Goal: Task Accomplishment & Management: Manage account settings

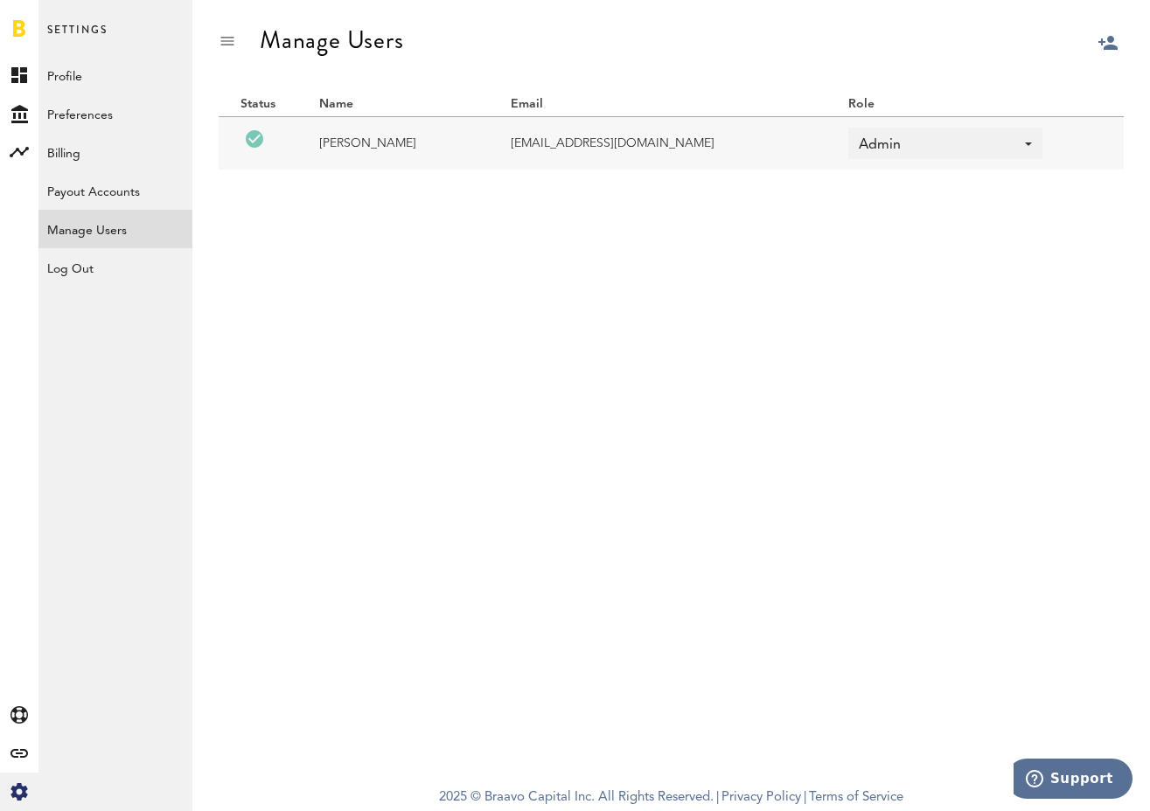
click at [1149, 85] on div at bounding box center [1150, 85] width 0 height 0
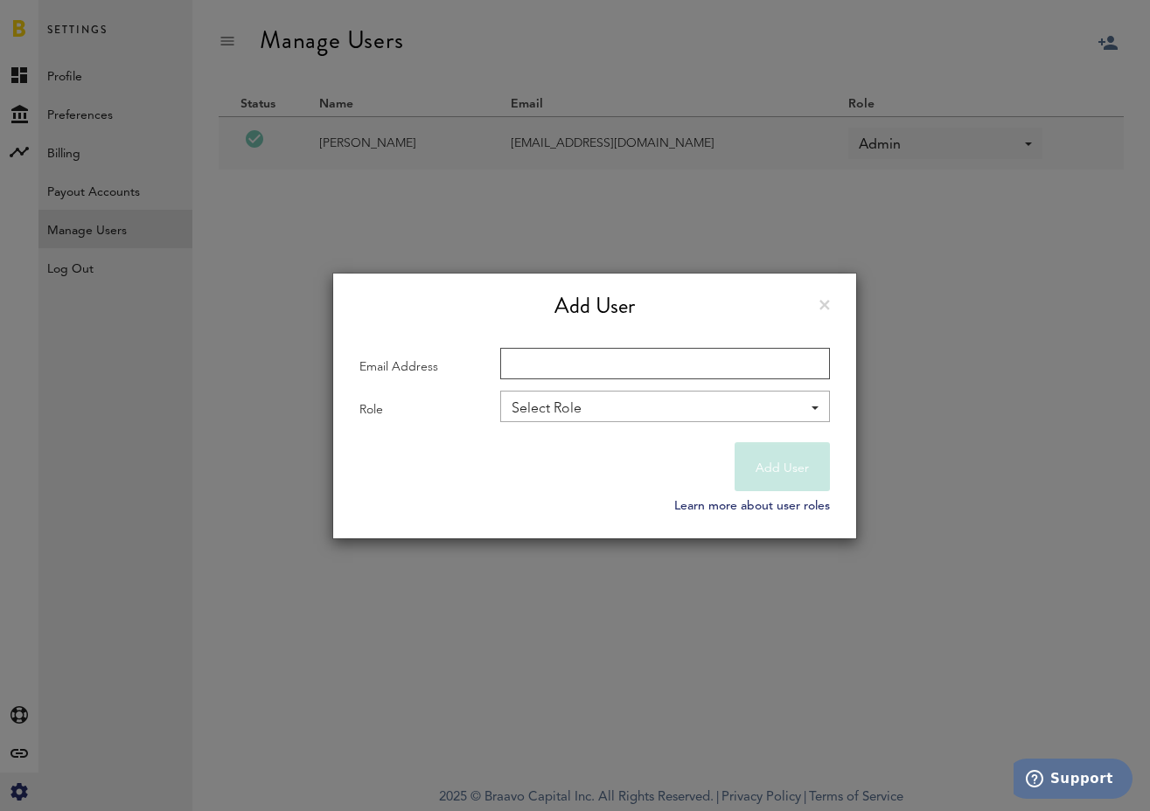
click at [538, 358] on input "Email Address" at bounding box center [665, 363] width 330 height 31
click at [542, 364] on input "books@" at bounding box center [665, 363] width 330 height 31
paste input "[DOMAIN_NAME]"
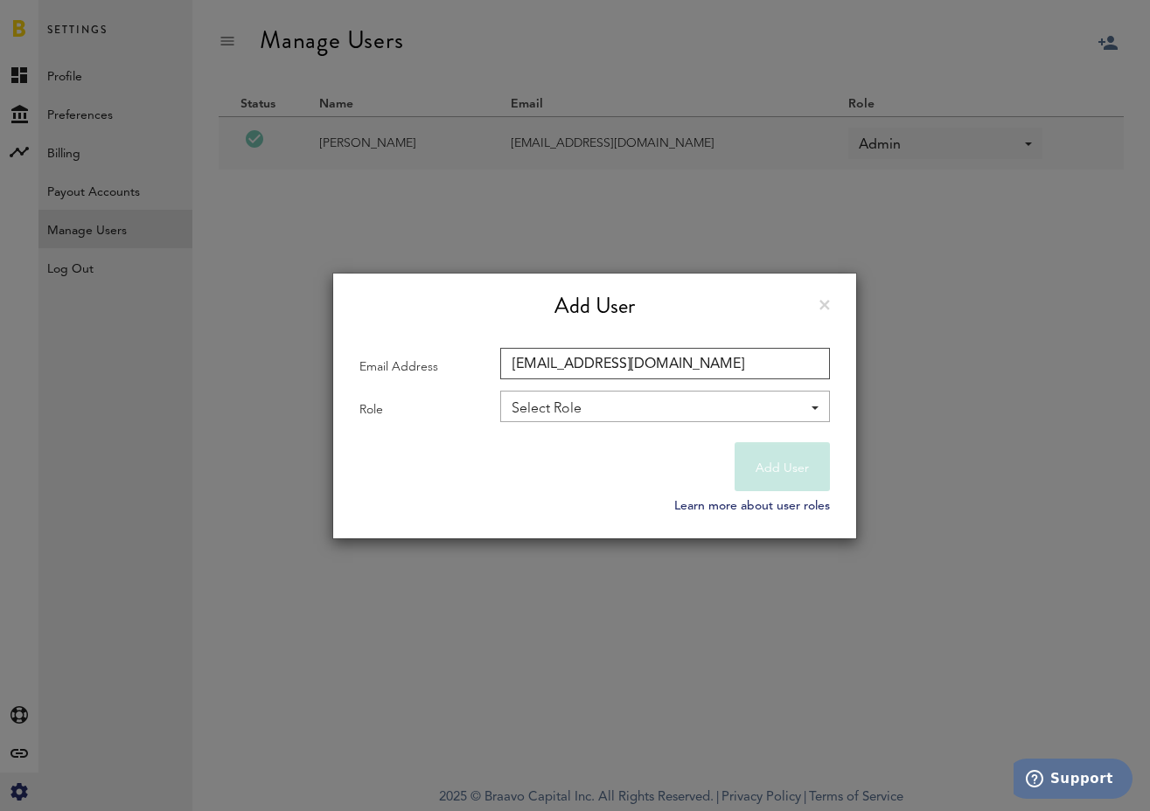
type input "[EMAIL_ADDRESS][DOMAIN_NAME]"
click at [575, 417] on div "Select Role" at bounding box center [655, 409] width 289 height 30
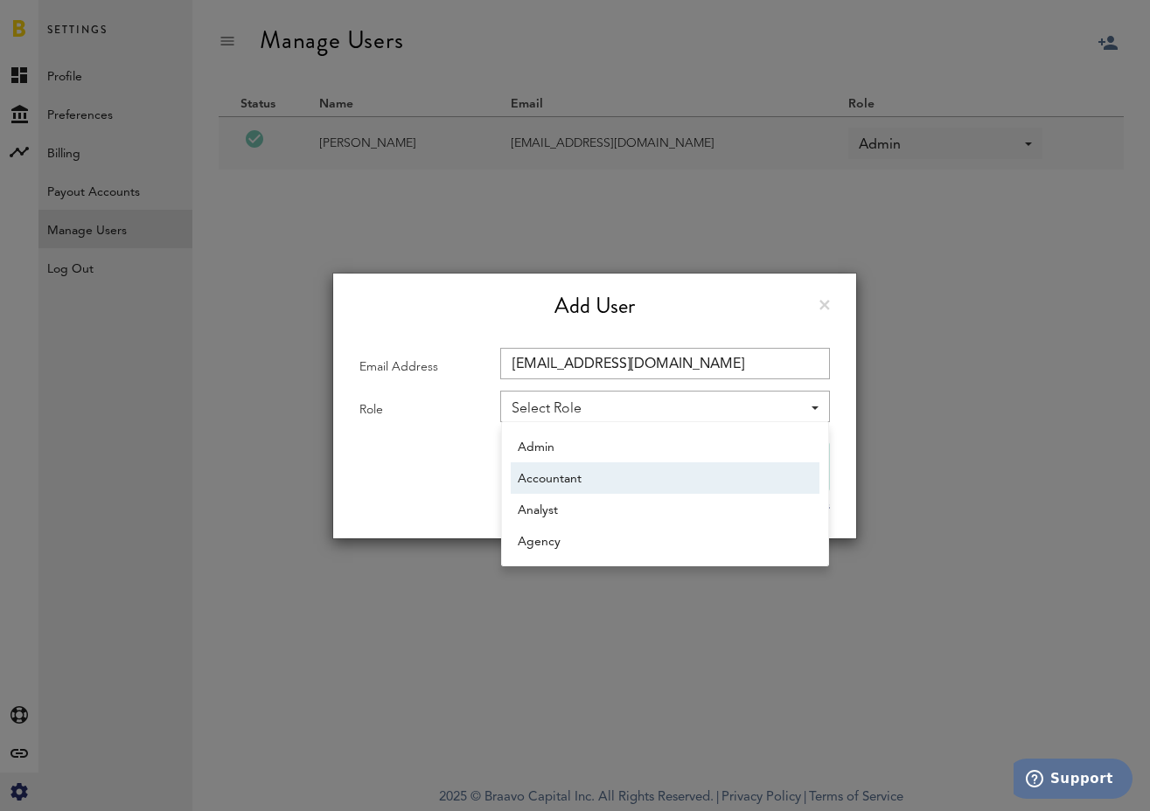
click at [588, 486] on span "Accountant" at bounding box center [664, 479] width 295 height 30
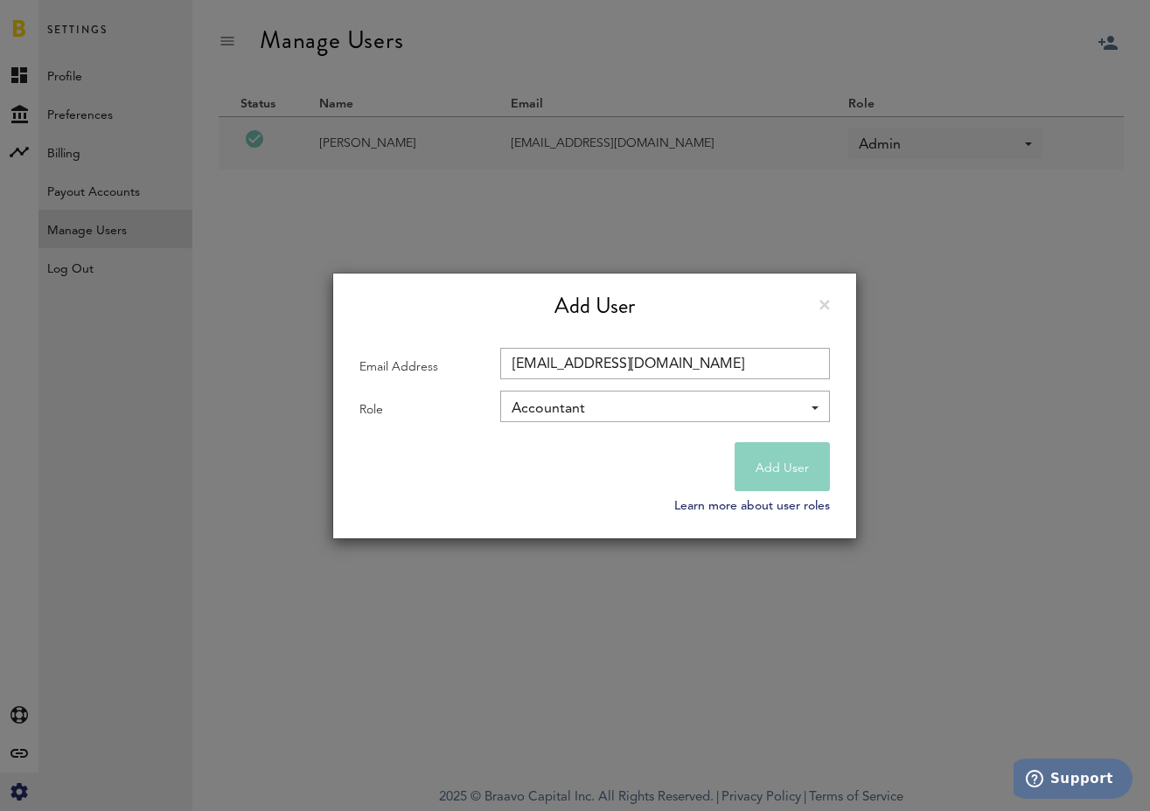
click at [791, 471] on button "Add User" at bounding box center [781, 466] width 95 height 49
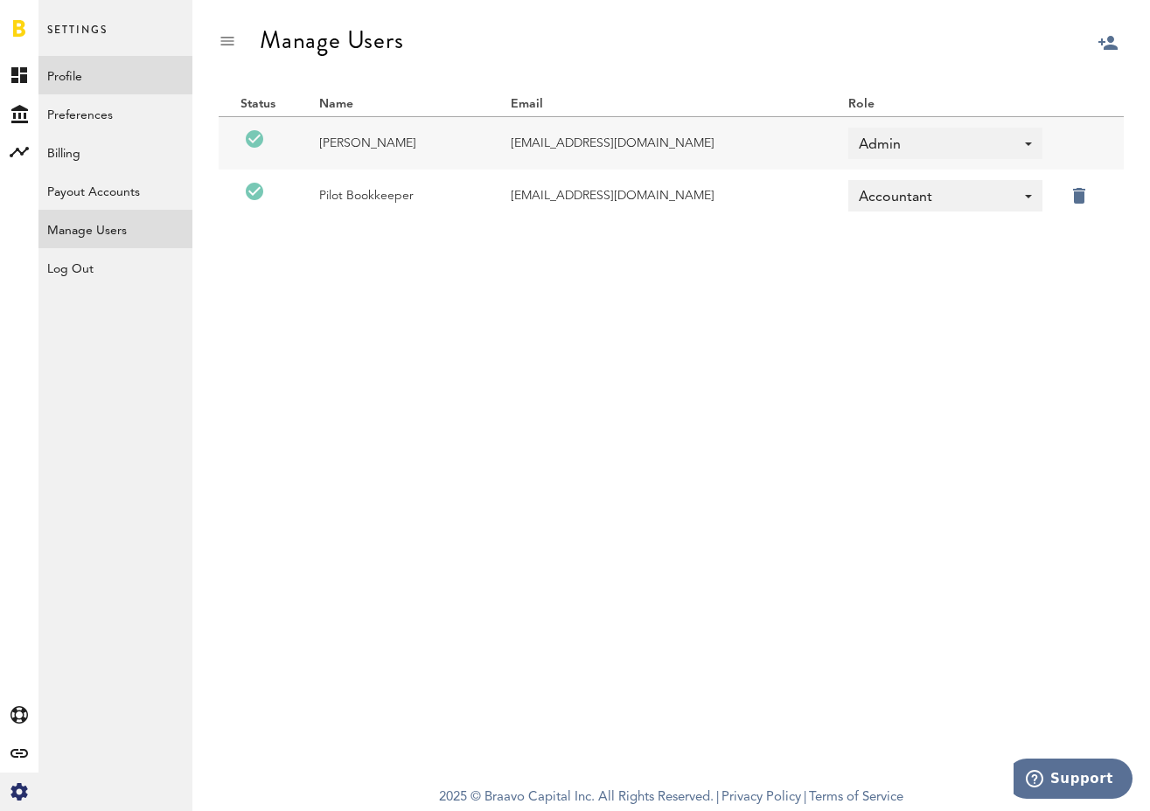
click at [68, 69] on link "Profile" at bounding box center [115, 75] width 154 height 38
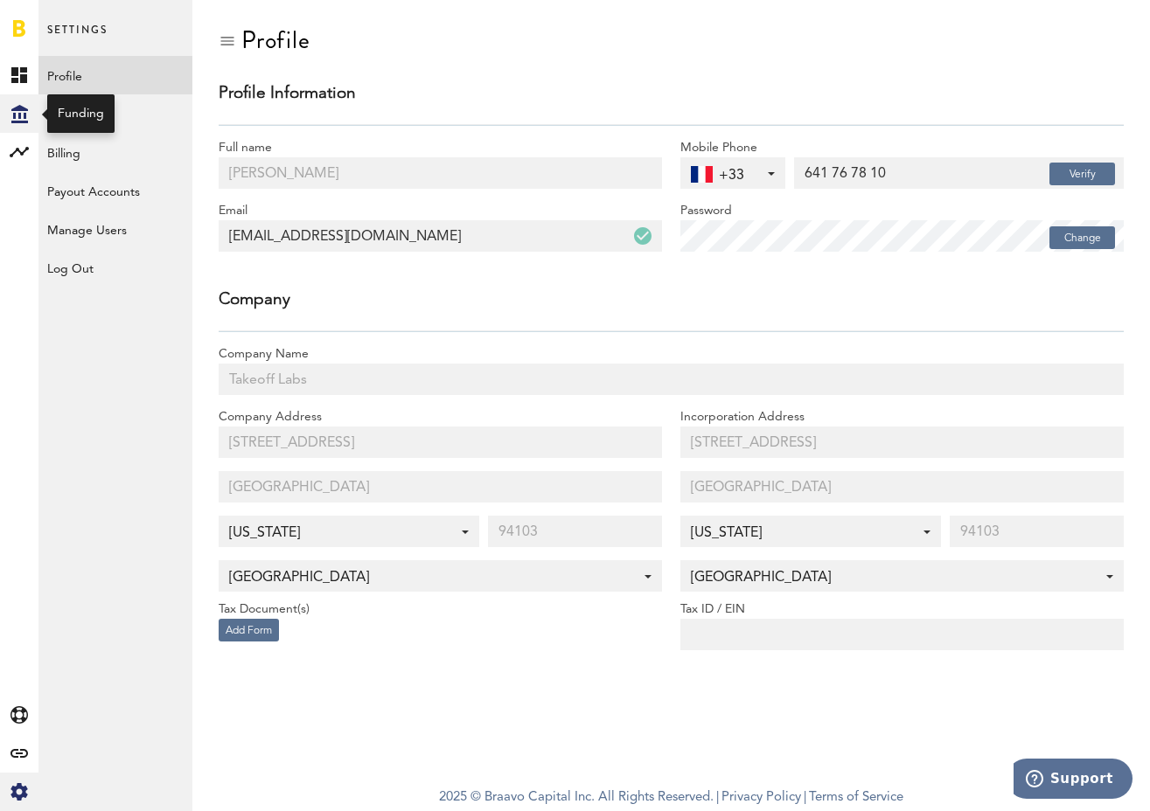
click at [20, 127] on div "Created with Sketch." at bounding box center [19, 113] width 38 height 38
click at [68, 73] on link "Overview" at bounding box center [115, 75] width 154 height 38
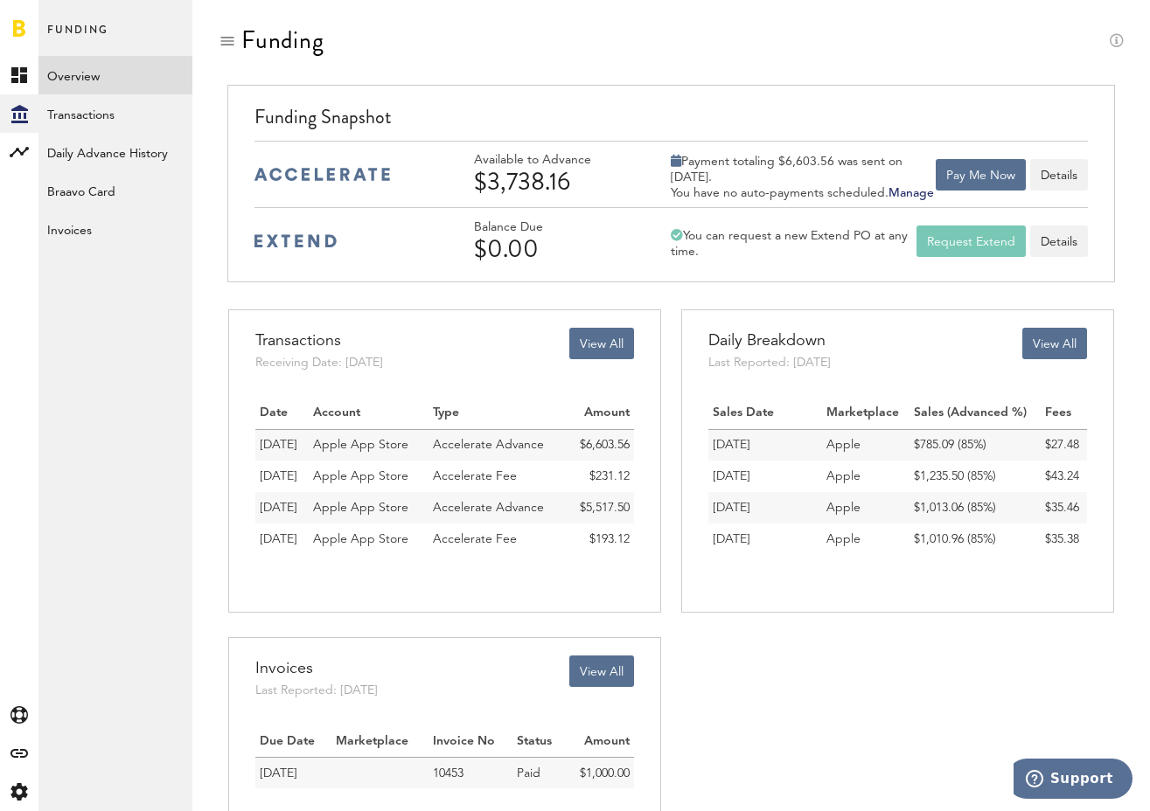
click at [734, 73] on div "Funding" at bounding box center [671, 55] width 905 height 59
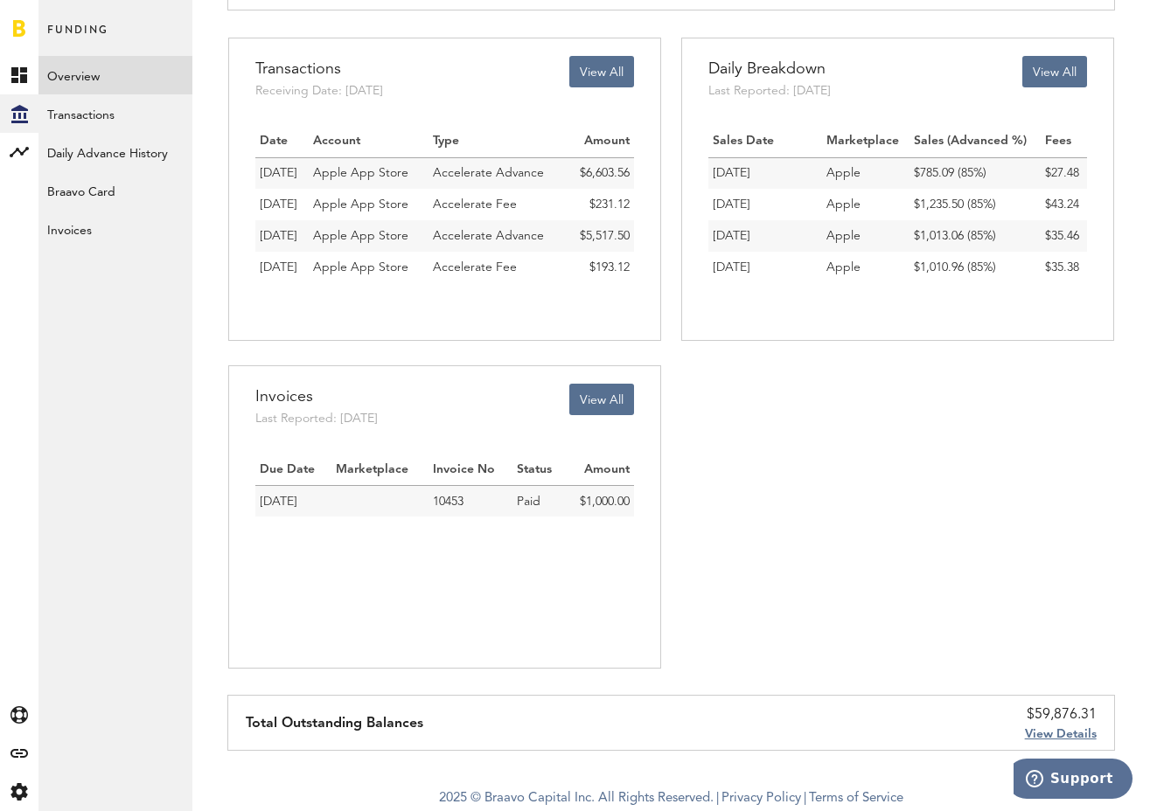
click at [1066, 726] on div "View Details" at bounding box center [1061, 734] width 72 height 17
click at [1065, 732] on span "View Details" at bounding box center [1061, 734] width 72 height 12
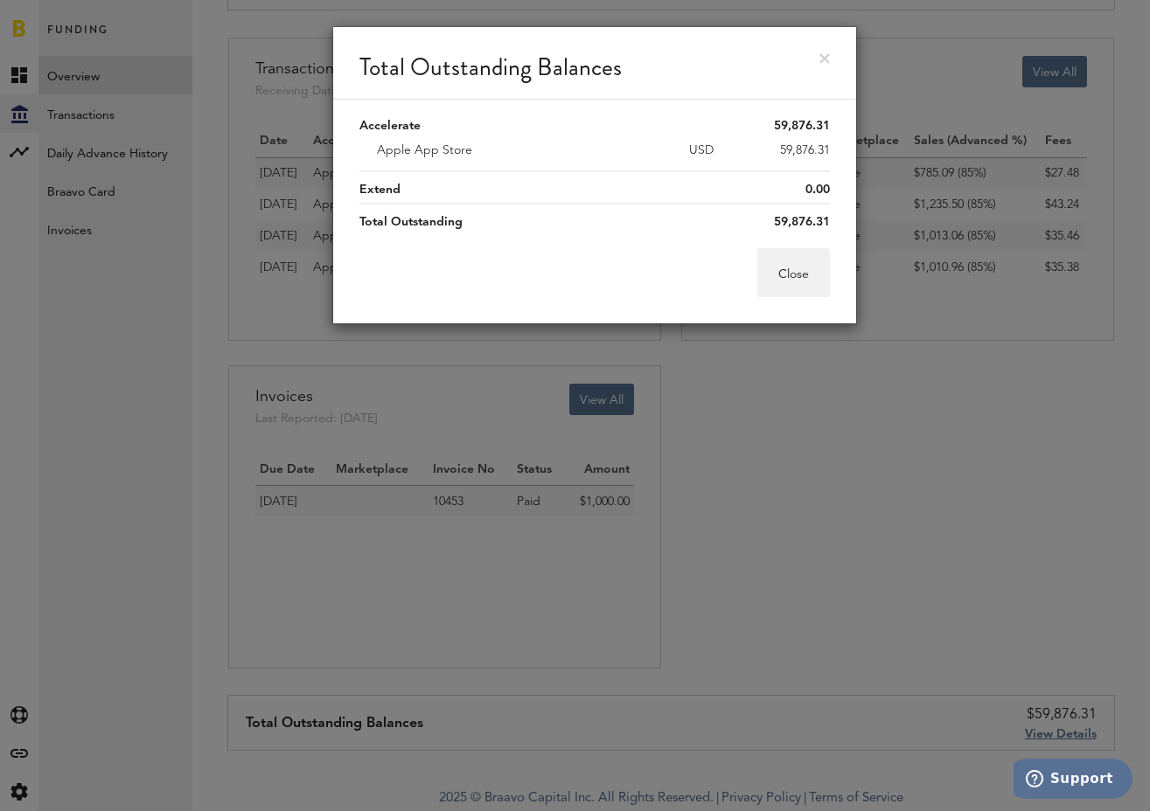
click at [820, 64] on div "Total Outstanding Balances" at bounding box center [594, 63] width 523 height 73
click at [821, 54] on link at bounding box center [824, 58] width 10 height 10
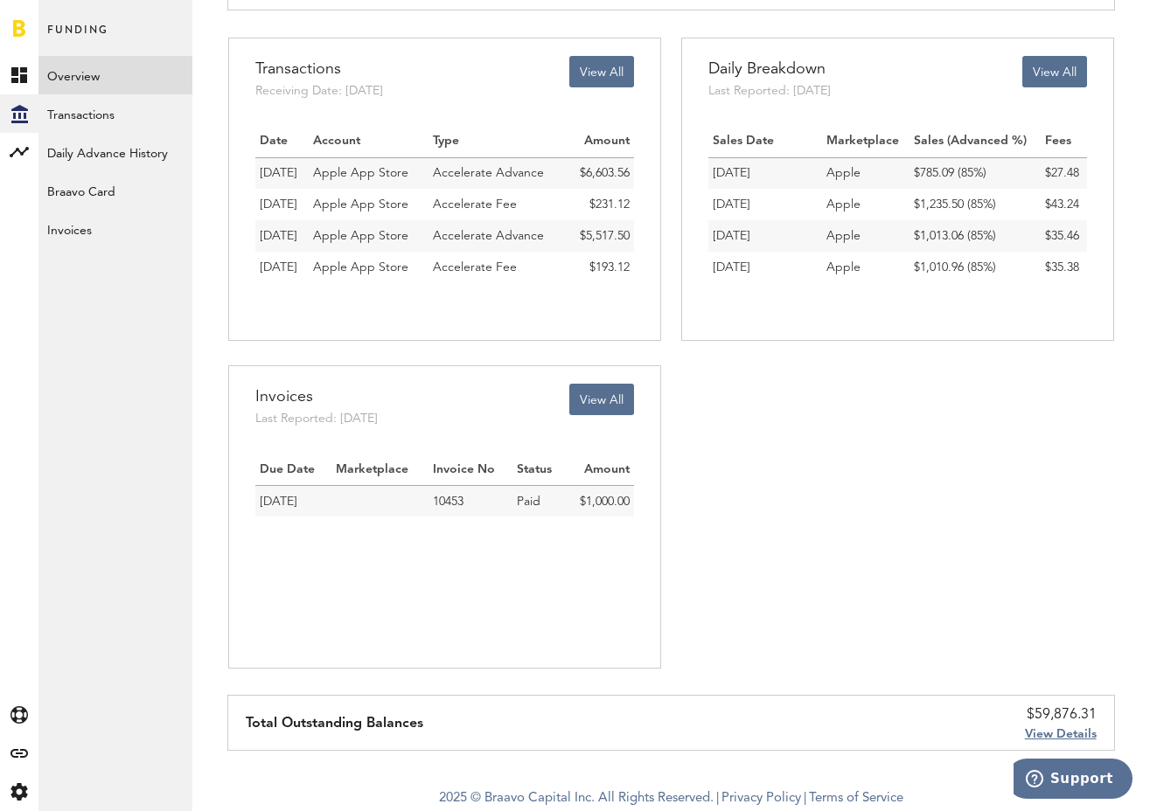
click at [1060, 728] on span "View Details" at bounding box center [1061, 734] width 72 height 12
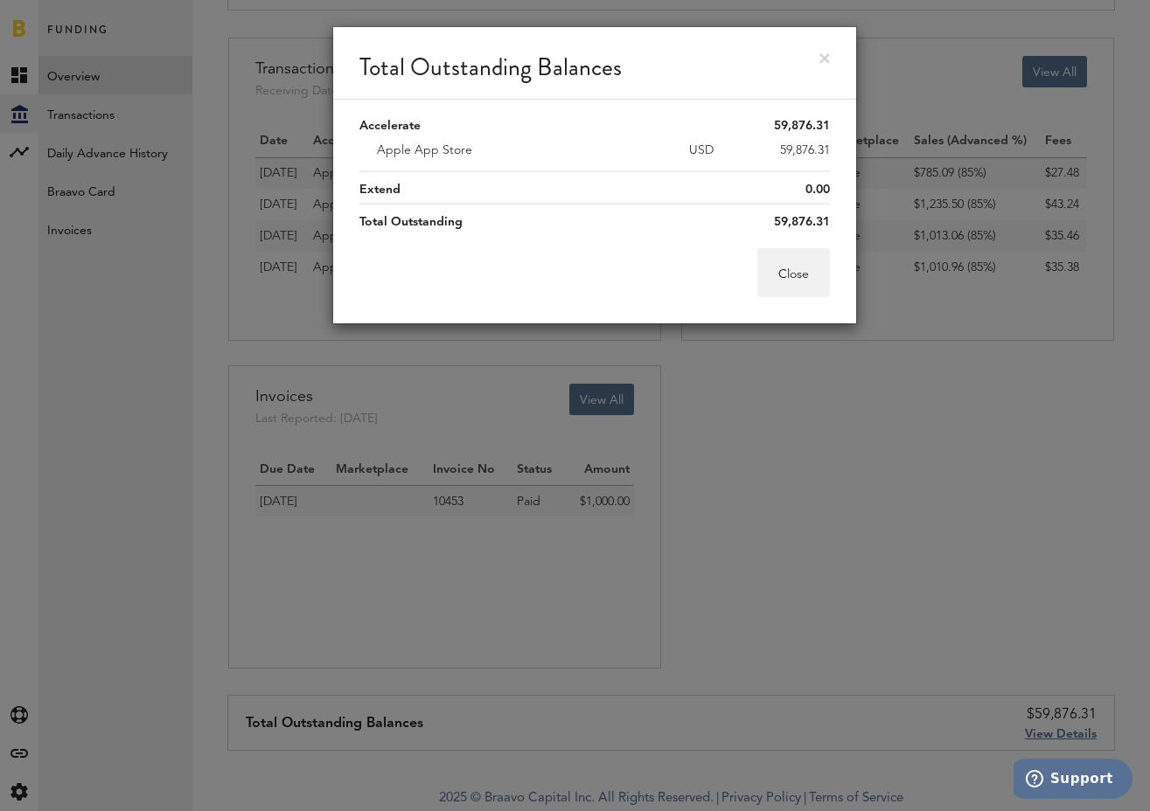
click at [820, 66] on div "Total Outstanding Balances" at bounding box center [594, 63] width 523 height 73
click at [828, 63] on link at bounding box center [824, 58] width 10 height 10
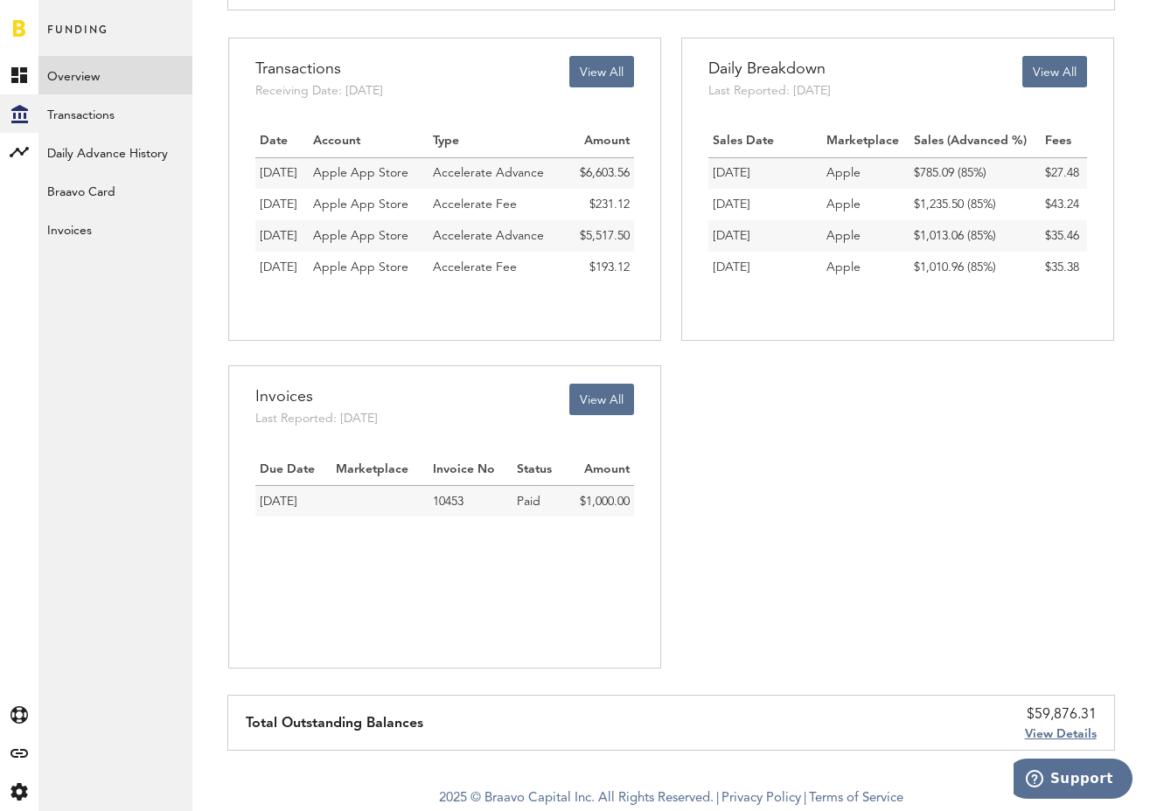
click at [1044, 732] on span "View Details" at bounding box center [1061, 734] width 72 height 12
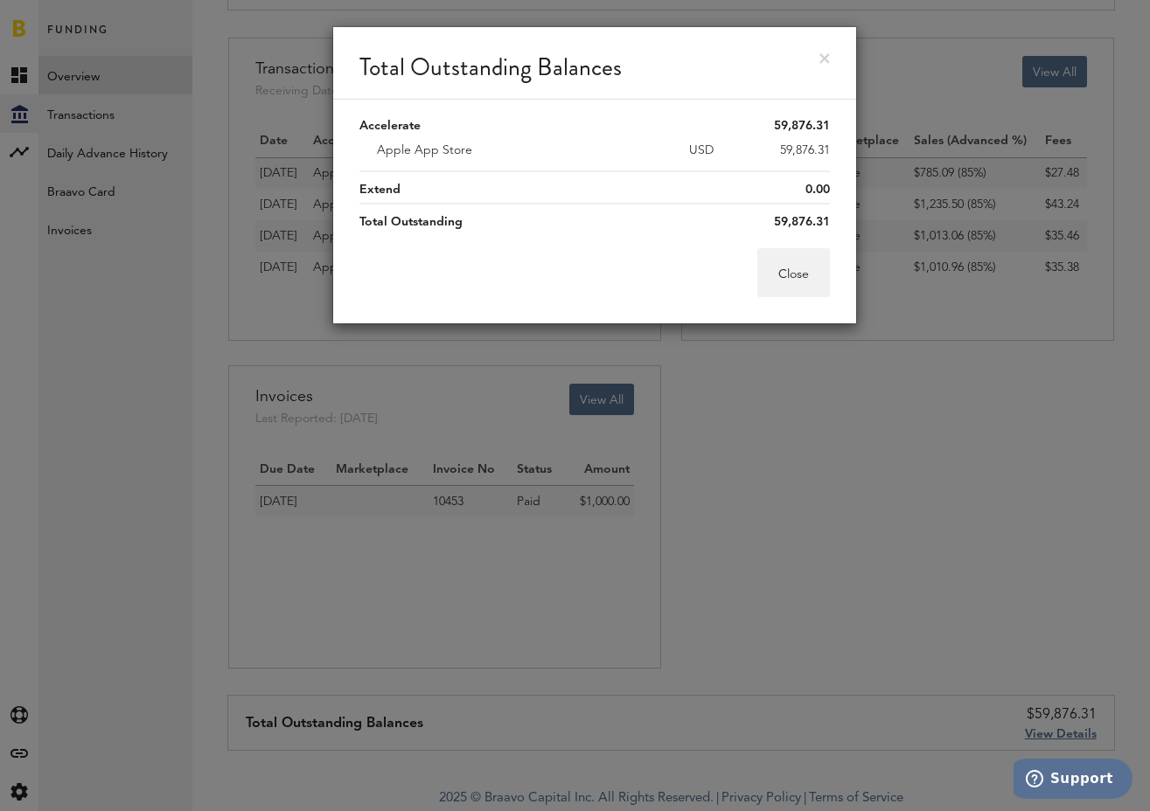
click at [688, 188] on div "0.00" at bounding box center [594, 189] width 470 height 17
click at [827, 57] on link at bounding box center [824, 58] width 10 height 10
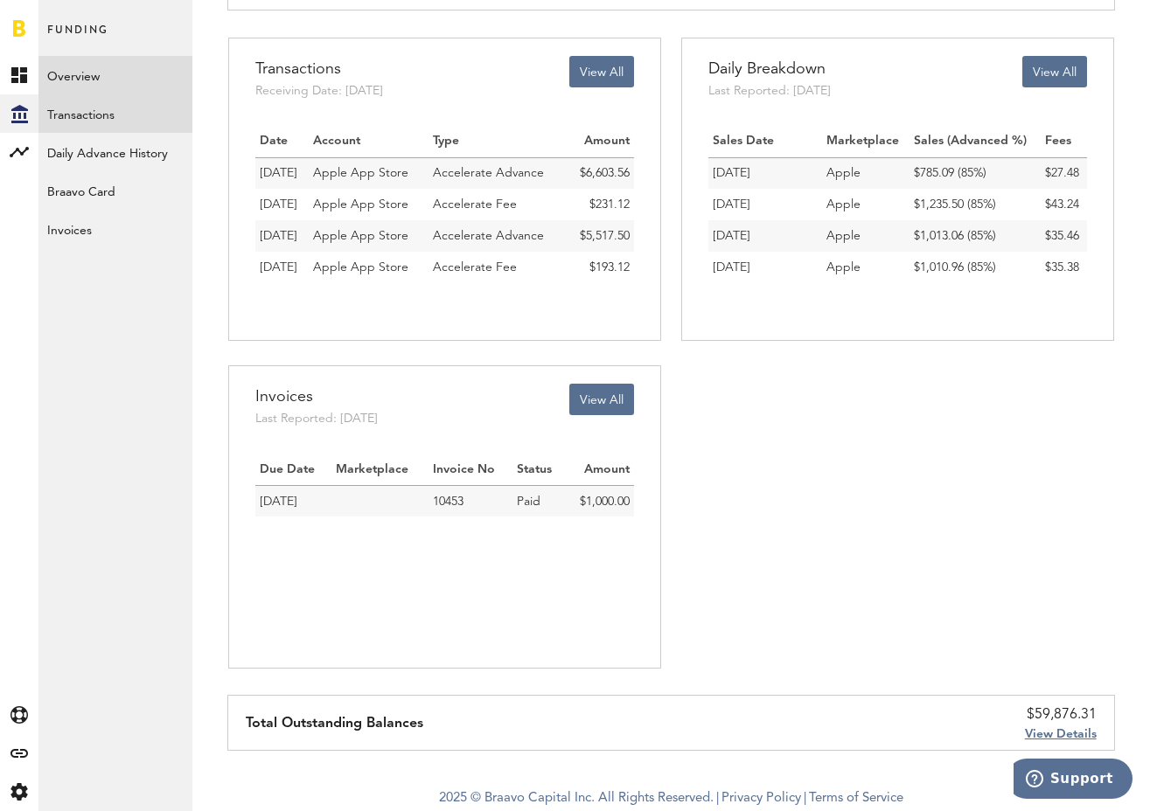
click at [112, 106] on link "Transactions" at bounding box center [115, 113] width 154 height 38
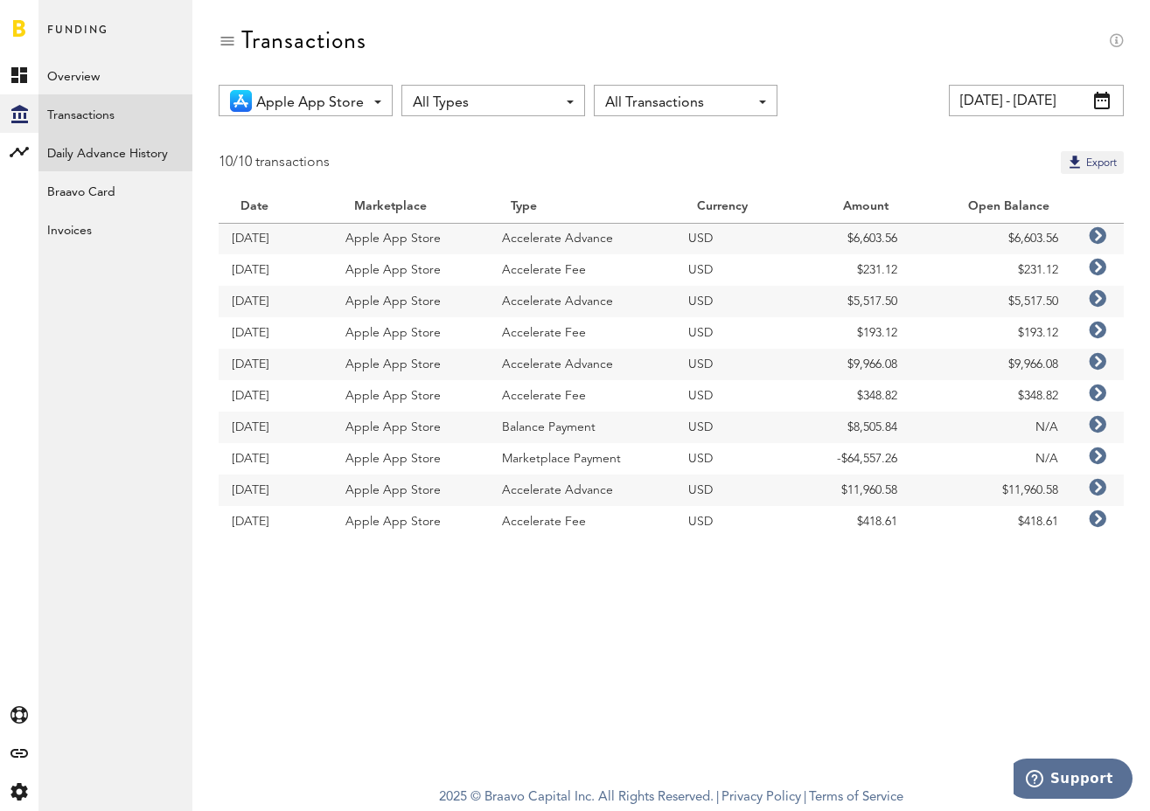
click at [119, 160] on link "Daily Advance History" at bounding box center [115, 152] width 154 height 38
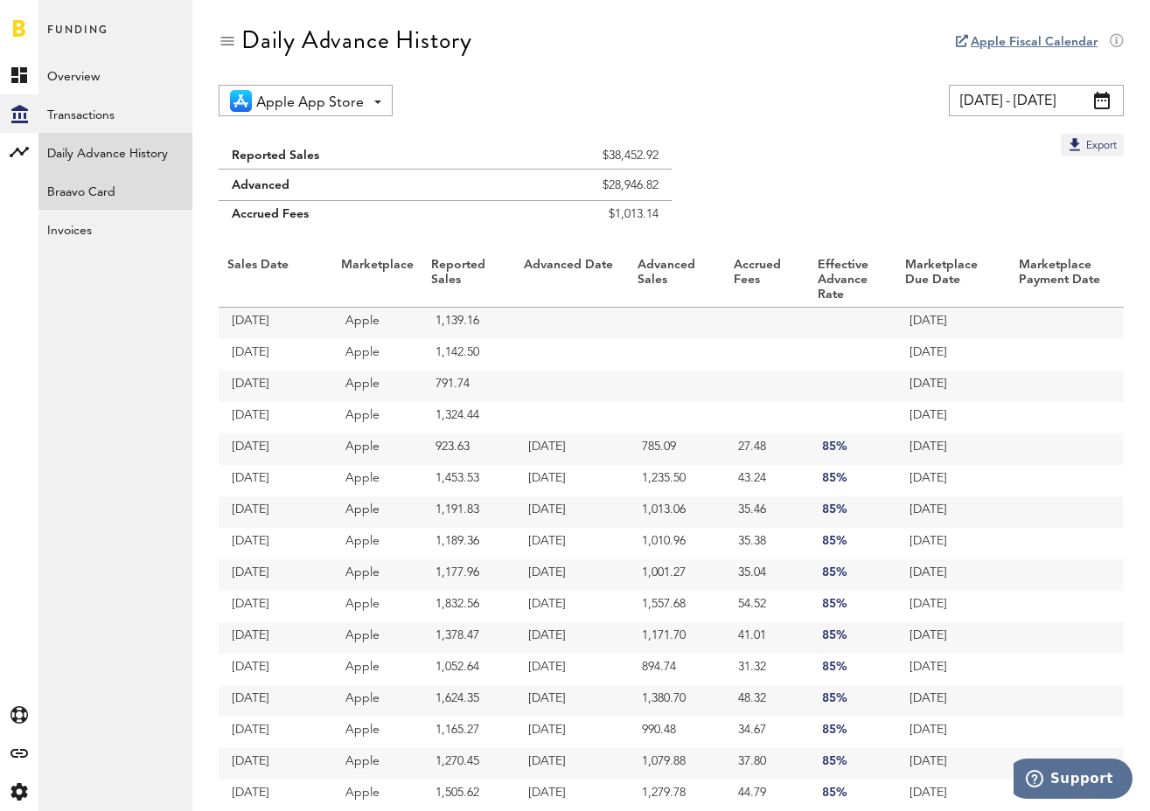
click at [106, 207] on link "Braavo Card" at bounding box center [115, 190] width 154 height 38
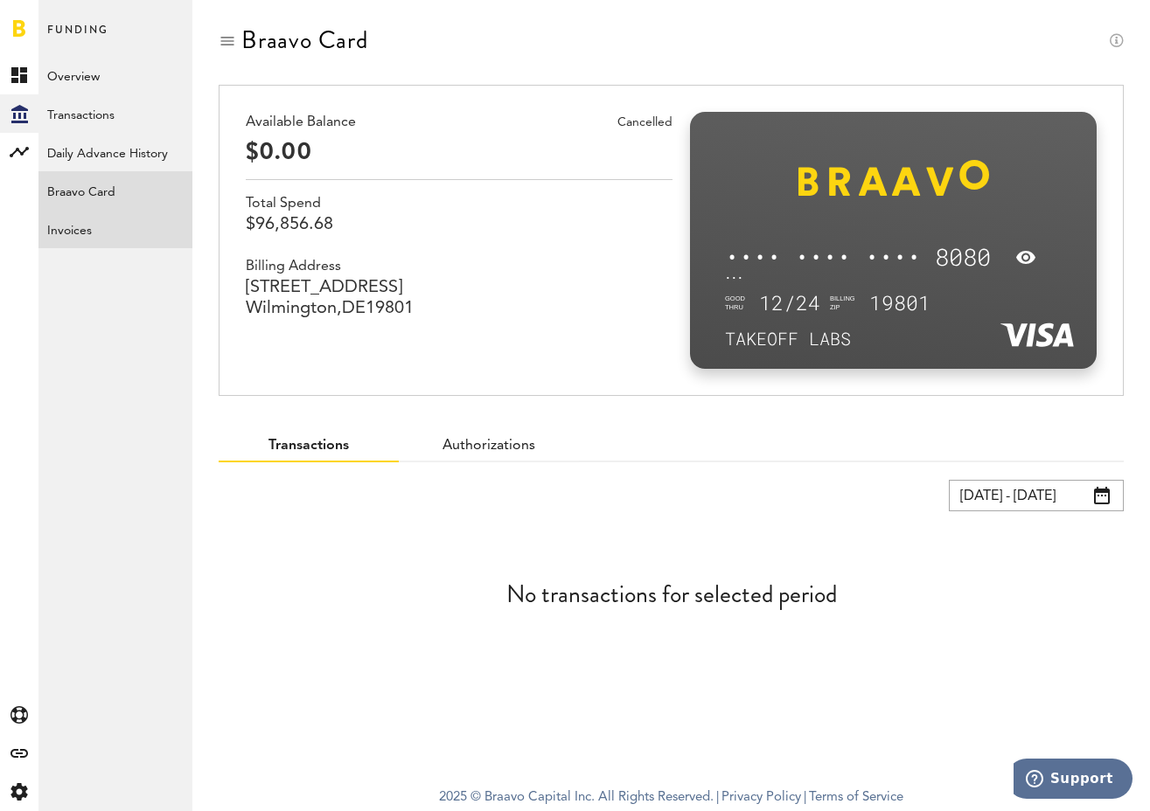
click at [101, 226] on link "Invoices" at bounding box center [115, 229] width 154 height 38
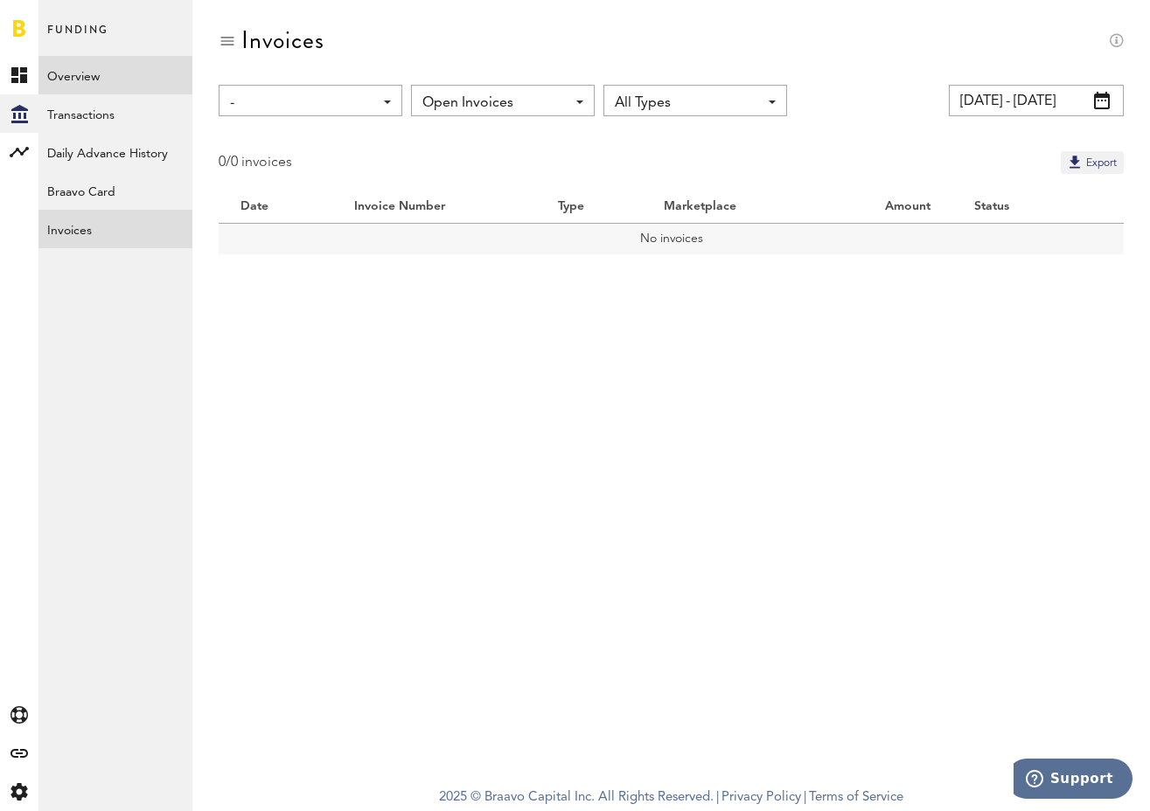
click at [108, 86] on link "Overview" at bounding box center [115, 75] width 154 height 38
